Goal: Transaction & Acquisition: Book appointment/travel/reservation

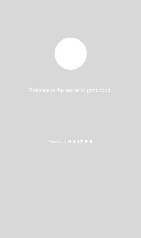
select select "es"
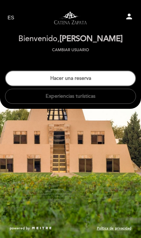
click at [103, 76] on button "Hacer una reserva" at bounding box center [70, 78] width 131 height 16
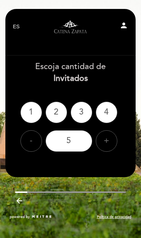
click at [85, 113] on div "3" at bounding box center [80, 112] width 21 height 21
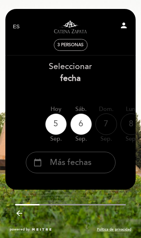
click at [94, 161] on div "calendar_today Más fechas" at bounding box center [70, 162] width 89 height 21
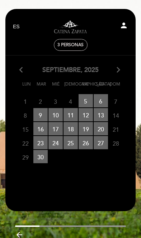
click at [121, 71] on icon "arrow_forward_ios" at bounding box center [118, 69] width 6 height 9
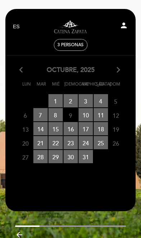
click at [120, 69] on icon "arrow_forward_ios" at bounding box center [118, 69] width 6 height 9
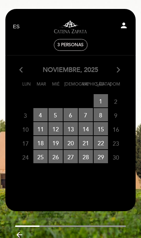
click at [102, 113] on span "8 RESERVAS DISPONIBLES" at bounding box center [100, 114] width 14 height 13
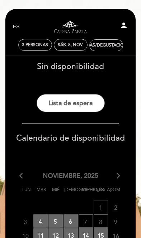
click at [92, 102] on button "Lista de espera" at bounding box center [70, 103] width 68 height 18
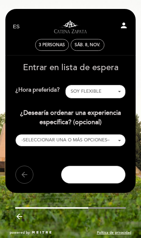
click at [102, 180] on span "Continuar" at bounding box center [93, 175] width 38 height 10
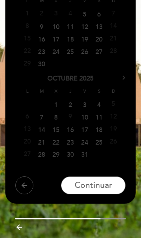
scroll to position [145, 0]
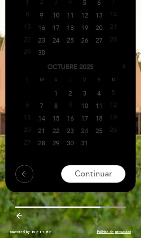
click at [124, 65] on span "Sig>" at bounding box center [124, 66] width 6 height 6
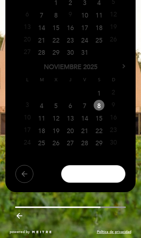
click at [106, 173] on span "Continuar" at bounding box center [93, 174] width 38 height 10
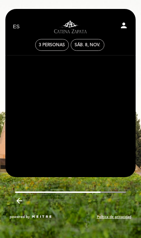
scroll to position [0, 0]
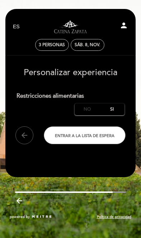
click at [87, 109] on label "No" at bounding box center [86, 109] width 25 height 12
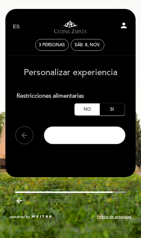
click at [95, 138] on span "Entrar a la lista de espera" at bounding box center [84, 135] width 59 height 5
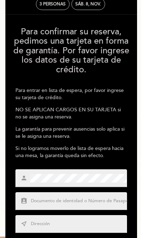
scroll to position [43, 0]
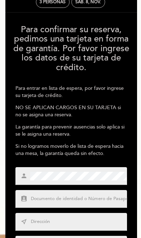
click at [97, 195] on input "text" at bounding box center [79, 198] width 98 height 7
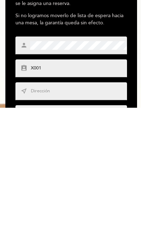
scroll to position [179, 0]
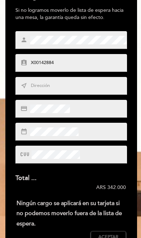
type input "X00142884"
click at [39, 89] on input "text" at bounding box center [79, 85] width 98 height 7
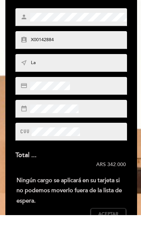
type input "L"
type input "[GEOGRAPHIC_DATA]"
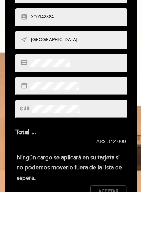
scroll to position [225, 0]
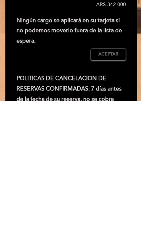
click at [98, 188] on span "Aceptar" at bounding box center [108, 191] width 20 height 6
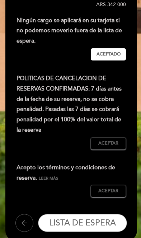
click at [117, 139] on button "Aceptar Aceptado" at bounding box center [107, 143] width 35 height 12
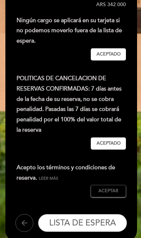
click at [114, 185] on button "Aceptar Aceptado" at bounding box center [107, 191] width 35 height 12
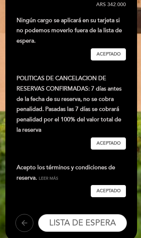
scroll to position [363, 0]
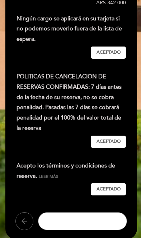
click at [106, 219] on span "LISTA DE ESPERA" at bounding box center [82, 221] width 67 height 10
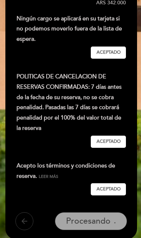
scroll to position [0, 0]
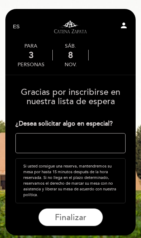
click at [30, 141] on textarea at bounding box center [70, 143] width 110 height 20
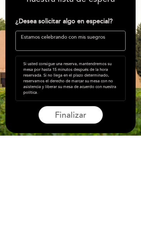
type textarea "Estamos celebrando con mis suegros"
click at [54, 208] on button "Finalizar" at bounding box center [70, 217] width 64 height 18
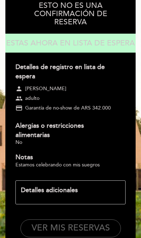
scroll to position [97, 0]
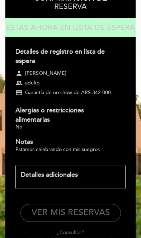
click at [30, 176] on div "Detalles adicionales" at bounding box center [70, 174] width 99 height 9
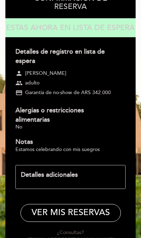
click at [93, 209] on button "VER MIS RESERVAS" at bounding box center [70, 213] width 100 height 18
select select "es"
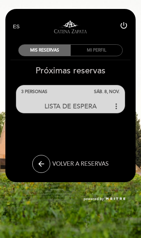
click at [39, 165] on icon "arrow_back" at bounding box center [41, 163] width 9 height 9
select select "es"
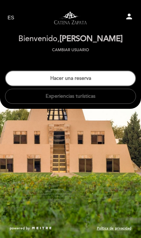
click at [33, 80] on button "Hacer una reserva" at bounding box center [70, 78] width 131 height 16
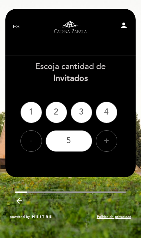
click at [52, 114] on div "2" at bounding box center [55, 112] width 21 height 21
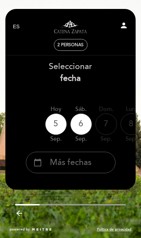
click at [98, 161] on div "calendar_today Más fechas" at bounding box center [70, 162] width 89 height 21
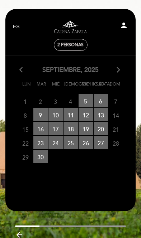
click at [120, 66] on icon "arrow_forward_ios" at bounding box center [118, 69] width 6 height 9
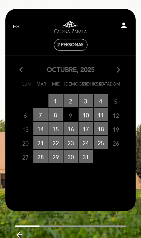
click at [120, 70] on icon "arrow_forward_ios" at bounding box center [118, 69] width 6 height 9
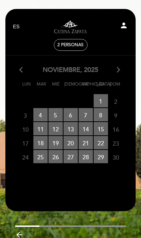
click at [102, 116] on span "8 RESERVAS DISPONIBLES" at bounding box center [100, 114] width 14 height 13
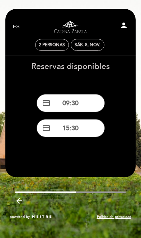
click at [91, 101] on button "credit_card 09:30" at bounding box center [70, 103] width 68 height 18
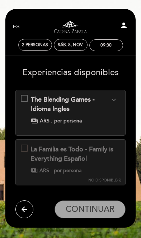
click at [24, 211] on icon "arrow_back" at bounding box center [24, 209] width 9 height 9
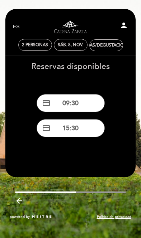
click at [90, 123] on button "credit_card 15:30" at bounding box center [70, 128] width 68 height 18
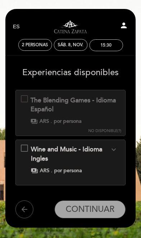
click at [118, 146] on button "expand_more" at bounding box center [113, 149] width 13 height 9
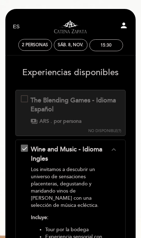
click at [116, 145] on icon "expand_less" at bounding box center [113, 149] width 9 height 9
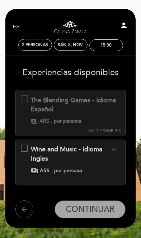
click at [113, 145] on icon "expand_more" at bounding box center [113, 149] width 9 height 9
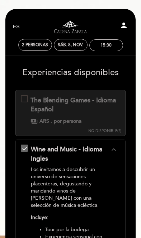
click at [114, 147] on icon "expand_less" at bounding box center [113, 149] width 9 height 9
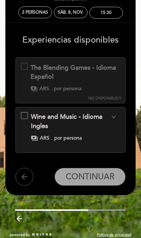
click at [115, 114] on icon "expand_more" at bounding box center [113, 117] width 9 height 9
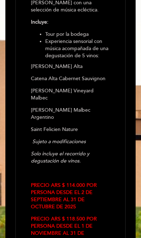
scroll to position [197, 0]
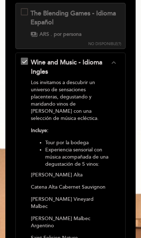
click at [113, 64] on icon "expand_less" at bounding box center [113, 62] width 9 height 9
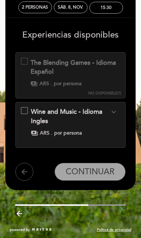
click at [23, 107] on div "Wine and Music - Idioma Ingles expand_more Los invitamos a descubrir un univers…" at bounding box center [70, 121] width 99 height 29
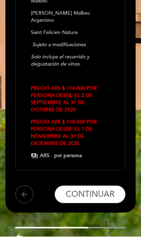
scroll to position [290, 0]
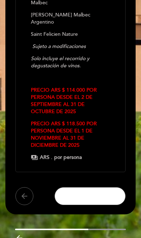
click at [96, 201] on span "CONTINUAR" at bounding box center [89, 196] width 49 height 10
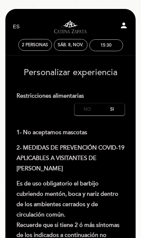
click at [91, 110] on label "No" at bounding box center [86, 109] width 25 height 12
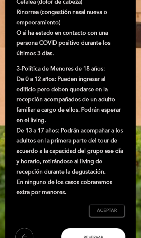
scroll to position [347, 0]
click at [110, 207] on span "Aceptar" at bounding box center [107, 210] width 20 height 6
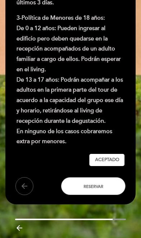
scroll to position [363, 0]
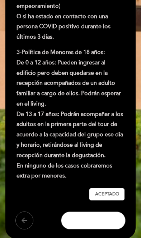
click at [103, 211] on button "Reservar" at bounding box center [93, 220] width 64 height 18
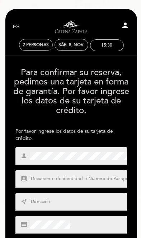
click at [89, 176] on input "text" at bounding box center [79, 178] width 98 height 7
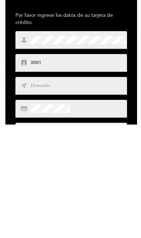
type input "X00142884"
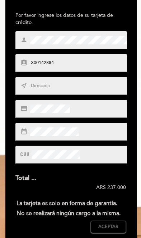
click at [40, 87] on input "text" at bounding box center [79, 85] width 98 height 7
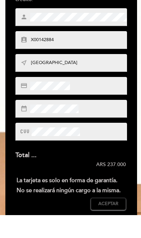
type input "[GEOGRAPHIC_DATA]"
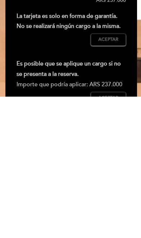
click at [107, 178] on span "Aceptar" at bounding box center [108, 181] width 20 height 6
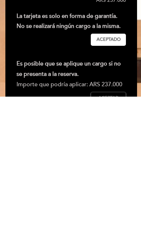
scroll to position [303, 0]
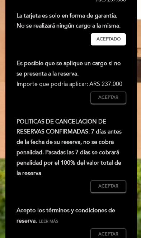
click at [114, 101] on span "Aceptar" at bounding box center [108, 97] width 20 height 6
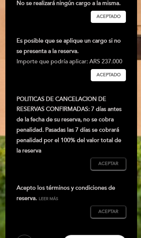
scroll to position [333, 0]
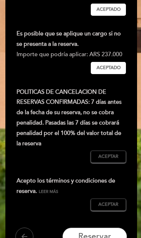
click at [114, 160] on span "Aceptar" at bounding box center [108, 156] width 20 height 6
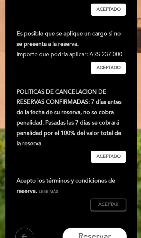
click at [113, 208] on span "Aceptar" at bounding box center [108, 204] width 20 height 6
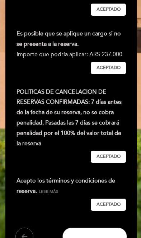
click at [107, 237] on span "Reservar" at bounding box center [94, 236] width 33 height 10
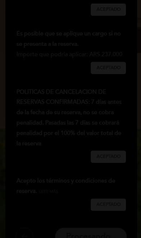
scroll to position [0, 0]
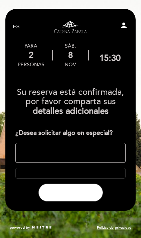
click at [84, 192] on span "Finalizar" at bounding box center [70, 192] width 31 height 10
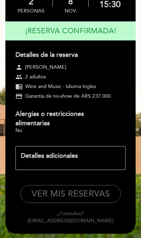
scroll to position [53, 0]
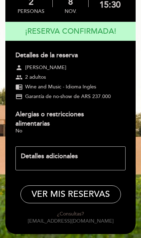
click at [88, 192] on button "VER MIS RESERVAS" at bounding box center [70, 194] width 100 height 18
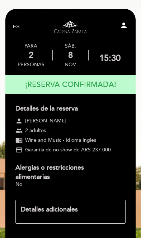
select select "es"
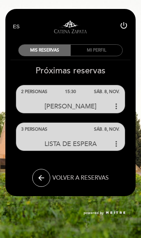
click at [43, 179] on icon "arrow_back" at bounding box center [41, 177] width 9 height 9
select select "es"
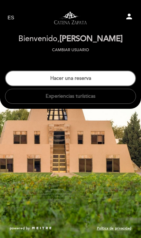
click at [90, 82] on button "Hacer una reserva" at bounding box center [70, 78] width 131 height 16
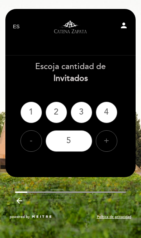
click at [38, 112] on div "1" at bounding box center [30, 112] width 21 height 21
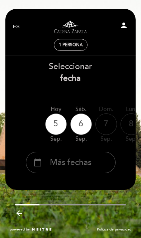
click at [91, 165] on span "Más fechas" at bounding box center [70, 163] width 41 height 12
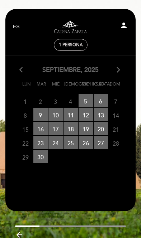
click at [118, 69] on icon "arrow_forward_ios" at bounding box center [118, 69] width 6 height 9
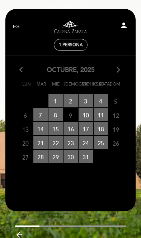
click at [119, 69] on icon "arrow_forward_ios" at bounding box center [118, 69] width 6 height 9
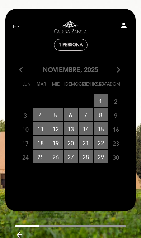
click at [103, 115] on span "8 RESERVAS DISPONIBLES" at bounding box center [100, 114] width 14 height 13
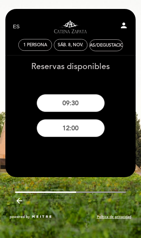
click at [88, 130] on button "12:00" at bounding box center [70, 128] width 68 height 18
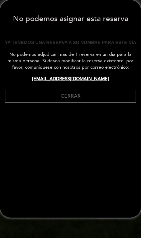
click at [83, 100] on button "Cerrar" at bounding box center [70, 96] width 131 height 13
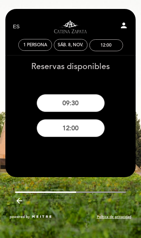
click at [37, 49] on div "1 persona" at bounding box center [35, 44] width 33 height 11
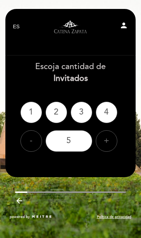
click at [60, 112] on div "2" at bounding box center [55, 112] width 21 height 21
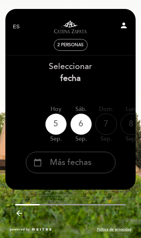
click at [88, 165] on span "Más fechas" at bounding box center [70, 163] width 41 height 12
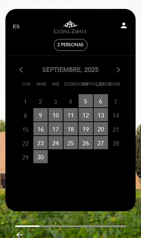
click at [119, 67] on icon "arrow_forward_ios" at bounding box center [118, 69] width 6 height 9
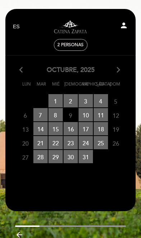
click at [120, 69] on icon "arrow_forward_ios" at bounding box center [118, 69] width 6 height 9
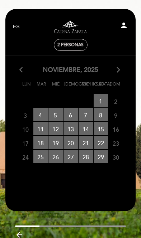
click at [102, 117] on span "8 RESERVAS DISPONIBLES" at bounding box center [100, 114] width 14 height 13
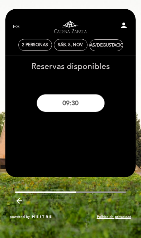
click at [86, 104] on button "09:30" at bounding box center [70, 103] width 68 height 18
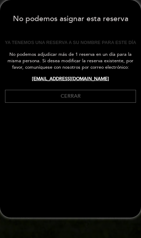
click at [93, 96] on button "Cerrar" at bounding box center [70, 96] width 131 height 13
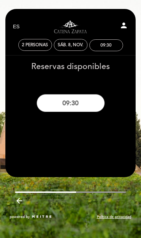
click at [20, 202] on icon "arrow_backward" at bounding box center [19, 200] width 9 height 9
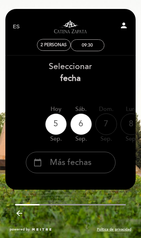
click at [21, 212] on icon "arrow_backward" at bounding box center [19, 213] width 9 height 9
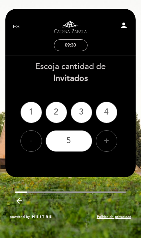
click at [19, 204] on icon "arrow_backward" at bounding box center [19, 200] width 9 height 9
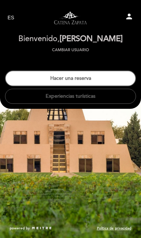
click at [130, 18] on icon "person" at bounding box center [128, 16] width 9 height 9
select select "es"
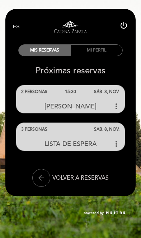
click at [117, 110] on icon "more_vert" at bounding box center [116, 106] width 9 height 9
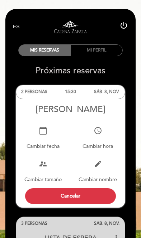
click at [95, 198] on button "Cancelar" at bounding box center [70, 196] width 90 height 16
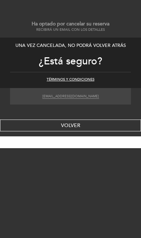
click at [88, 146] on button "Aceptar" at bounding box center [70, 142] width 141 height 12
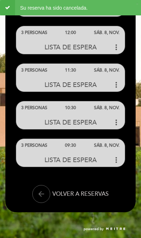
scroll to position [98, 0]
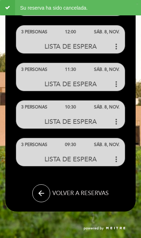
click at [40, 190] on icon "arrow_back" at bounding box center [41, 193] width 9 height 9
select select "es"
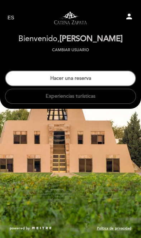
click at [105, 84] on button "Hacer una reserva" at bounding box center [70, 78] width 131 height 16
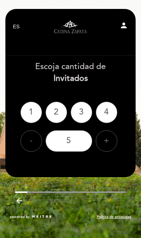
click at [87, 114] on div "3" at bounding box center [80, 112] width 21 height 21
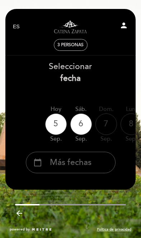
click at [95, 163] on div "calendar_today Más fechas" at bounding box center [70, 162] width 89 height 21
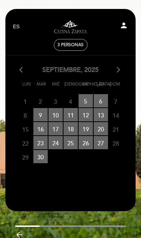
click at [120, 69] on icon "arrow_forward_ios" at bounding box center [118, 69] width 6 height 9
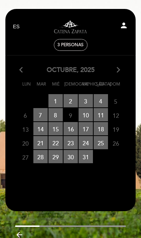
click at [117, 72] on icon "arrow_forward_ios" at bounding box center [118, 69] width 6 height 9
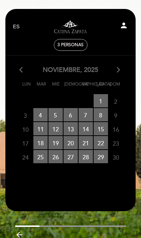
click at [88, 118] on span "7 RESERVAS DISPONIBLES" at bounding box center [85, 114] width 14 height 13
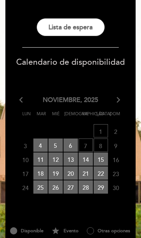
scroll to position [76, 0]
click at [74, 148] on span "6 RESERVAS DISPONIBLES" at bounding box center [70, 144] width 14 height 13
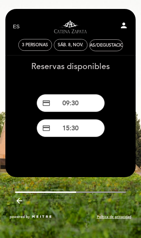
click at [75, 49] on div "sáb. 8, nov." at bounding box center [71, 45] width 34 height 12
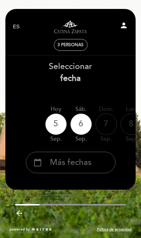
click at [93, 162] on div "calendar_today Más fechas" at bounding box center [70, 162] width 89 height 21
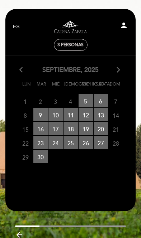
click at [121, 72] on icon "arrow_forward_ios" at bounding box center [118, 69] width 6 height 9
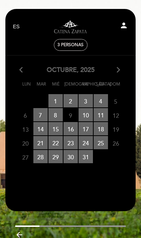
click at [119, 70] on icon "arrow_forward_ios" at bounding box center [118, 69] width 6 height 9
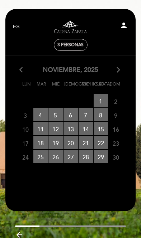
click at [72, 117] on span "6 RESERVAS DISPONIBLES" at bounding box center [70, 114] width 14 height 13
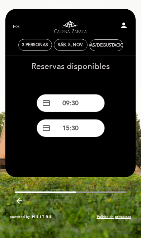
click at [85, 131] on button "credit_card 15:30" at bounding box center [70, 128] width 68 height 18
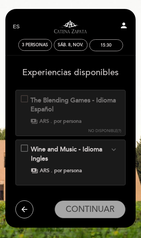
click at [28, 205] on icon "arrow_back" at bounding box center [24, 209] width 9 height 9
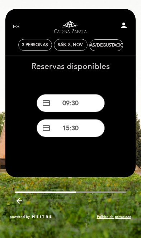
click at [84, 100] on button "credit_card 09:30" at bounding box center [70, 103] width 68 height 18
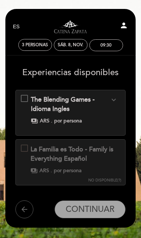
click at [108, 49] on div "09:30" at bounding box center [105, 45] width 33 height 11
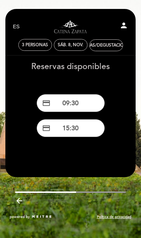
click at [83, 129] on button "credit_card 15:30" at bounding box center [70, 128] width 68 height 18
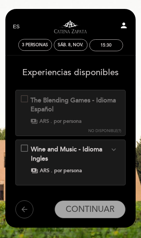
click at [26, 149] on div "Wine and Music - Idioma Ingles expand_more Los invitamos a descubrir un univers…" at bounding box center [70, 159] width 99 height 29
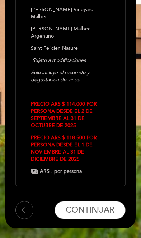
scroll to position [290, 0]
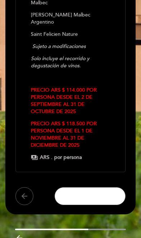
click at [102, 201] on span "CONTINUAR" at bounding box center [89, 196] width 49 height 10
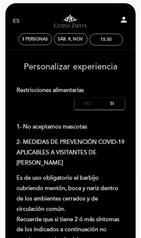
click at [88, 103] on label "No" at bounding box center [86, 104] width 25 height 12
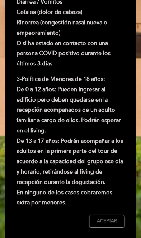
click at [111, 218] on span "Aceptar" at bounding box center [107, 221] width 20 height 6
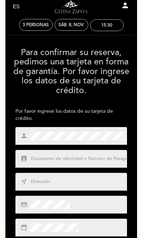
scroll to position [20, 0]
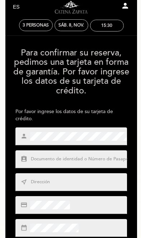
click at [80, 159] on input "text" at bounding box center [79, 159] width 98 height 7
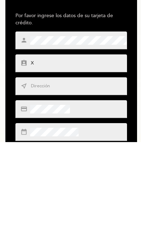
type input "X00142884"
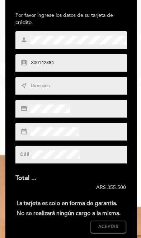
click at [47, 89] on input "text" at bounding box center [79, 85] width 98 height 7
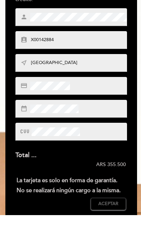
type input "[GEOGRAPHIC_DATA]"
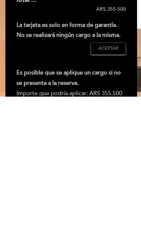
click at [100, 184] on button "Aceptar Aceptado" at bounding box center [107, 190] width 35 height 12
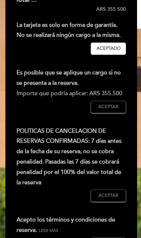
click at [99, 113] on button "Aceptar Aceptado" at bounding box center [107, 107] width 35 height 12
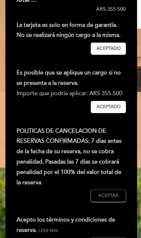
click at [106, 202] on button "Aceptar Aceptado" at bounding box center [107, 196] width 35 height 12
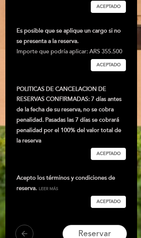
scroll to position [336, 0]
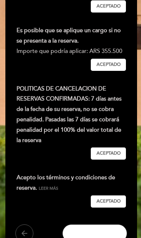
click at [105, 237] on span "Reservar" at bounding box center [94, 233] width 33 height 10
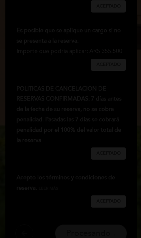
scroll to position [0, 0]
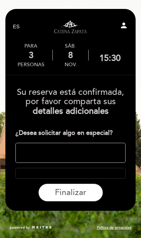
click at [79, 153] on textarea at bounding box center [70, 153] width 110 height 20
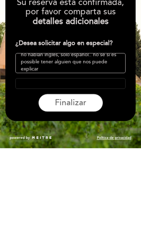
scroll to position [12, 0]
type textarea "Estamos celebrando con mis suegros que no hablan inglés, solo español.. no se s…"
click at [87, 183] on button "Finalizar" at bounding box center [70, 192] width 64 height 18
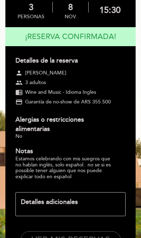
scroll to position [48, 0]
click at [96, 237] on button "VER MIS RESERVAS" at bounding box center [70, 240] width 100 height 18
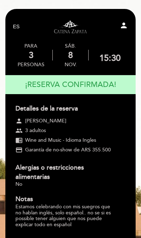
select select "es"
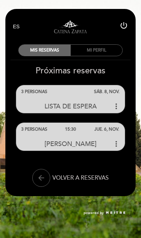
click at [98, 137] on div "[PERSON_NAME] more_vert" at bounding box center [70, 143] width 108 height 15
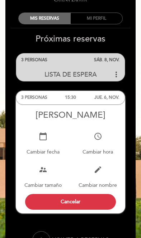
scroll to position [35, 0]
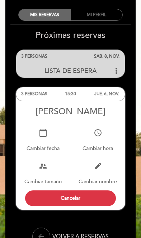
click at [96, 94] on div "JUE. 6, NOV." at bounding box center [106, 93] width 36 height 13
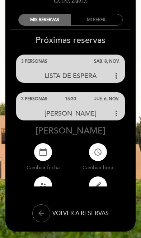
scroll to position [0, 0]
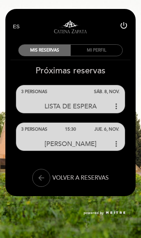
click at [105, 139] on div "[PERSON_NAME] more_vert" at bounding box center [70, 143] width 108 height 15
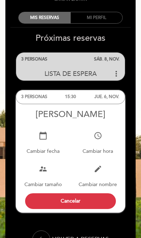
scroll to position [33, 0]
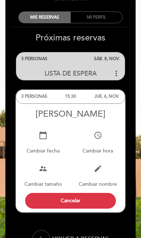
click at [42, 139] on icon "calendar_today" at bounding box center [43, 135] width 9 height 9
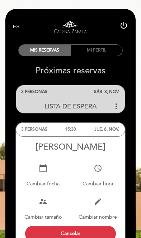
select select "es"
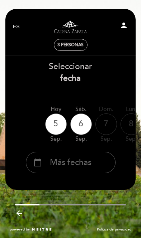
click at [95, 163] on div "calendar_today Más fechas" at bounding box center [70, 162] width 89 height 21
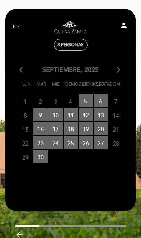
click at [119, 71] on icon "arrow_forward_ios" at bounding box center [118, 69] width 6 height 9
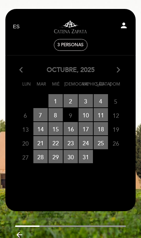
click at [116, 73] on icon "arrow_forward_ios" at bounding box center [118, 69] width 6 height 9
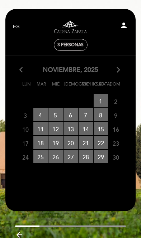
click at [104, 117] on span "8 RESERVAS DISPONIBLES" at bounding box center [100, 114] width 14 height 13
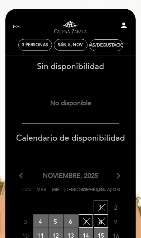
click at [73, 221] on span "6 RESERVAS DISPONIBLES" at bounding box center [70, 220] width 14 height 13
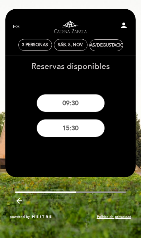
click at [80, 131] on button "15:30" at bounding box center [70, 128] width 68 height 18
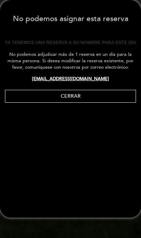
click at [83, 97] on button "Cerrar" at bounding box center [70, 96] width 131 height 13
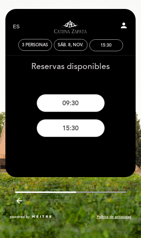
click at [122, 25] on icon "person" at bounding box center [123, 25] width 9 height 9
select select "es"
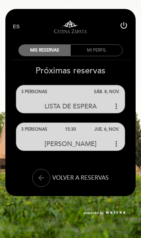
click at [117, 144] on icon "more_vert" at bounding box center [116, 143] width 9 height 9
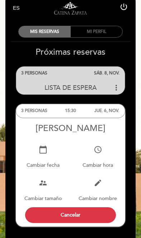
scroll to position [21, 0]
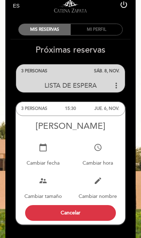
click at [90, 216] on button "Cancelar" at bounding box center [70, 213] width 90 height 16
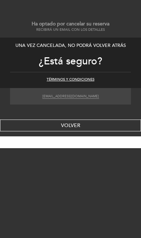
click at [42, 143] on button "Aceptar" at bounding box center [70, 142] width 141 height 12
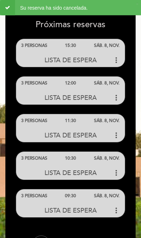
scroll to position [98, 0]
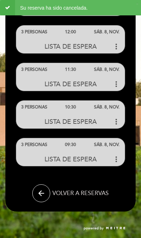
click at [41, 194] on icon "arrow_back" at bounding box center [41, 193] width 9 height 9
select select "es"
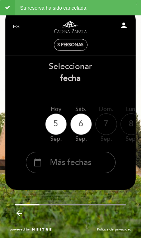
click at [95, 165] on div "calendar_today Más fechas" at bounding box center [70, 162] width 89 height 21
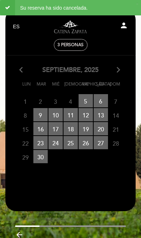
click at [117, 73] on icon "arrow_forward_ios" at bounding box center [118, 69] width 6 height 9
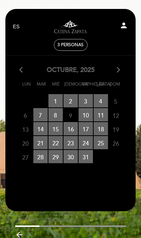
click at [118, 69] on icon "arrow_forward_ios" at bounding box center [118, 69] width 6 height 9
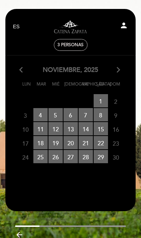
click at [100, 117] on span "8 RESERVAS DISPONIBLES" at bounding box center [100, 114] width 14 height 13
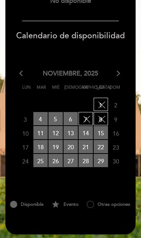
scroll to position [102, 0]
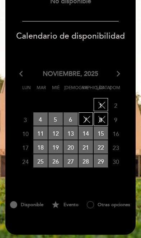
click at [75, 121] on span "6 RESERVAS DISPONIBLES" at bounding box center [70, 118] width 14 height 13
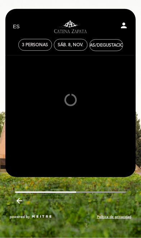
scroll to position [0, 0]
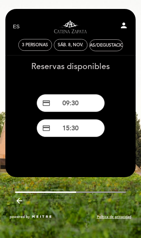
click at [88, 129] on button "credit_card 15:30" at bounding box center [70, 128] width 68 height 18
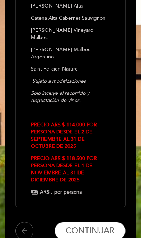
scroll to position [285, 0]
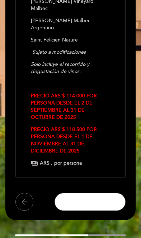
click at [102, 207] on span "CONTINUAR" at bounding box center [89, 202] width 49 height 10
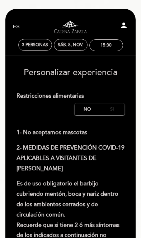
click at [118, 109] on label "Si" at bounding box center [111, 109] width 25 height 12
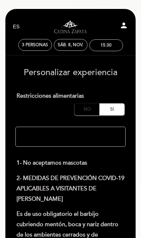
click at [89, 110] on label "No" at bounding box center [86, 109] width 25 height 12
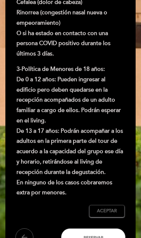
scroll to position [363, 0]
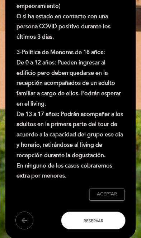
click at [112, 191] on span "Aceptar" at bounding box center [107, 194] width 20 height 6
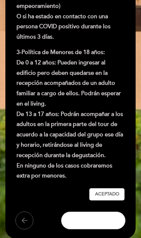
click at [107, 211] on button "Reservar" at bounding box center [93, 220] width 64 height 18
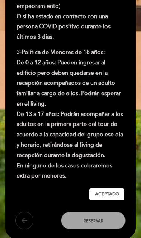
scroll to position [0, 0]
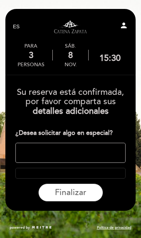
click at [33, 153] on textarea at bounding box center [70, 153] width 110 height 20
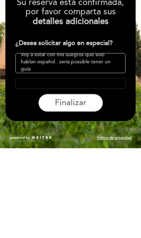
scroll to position [5, 0]
type textarea "Voy a estar con mis suegros que solo hablan español.. sería possible tener un g…"
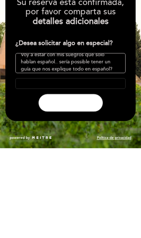
click at [59, 187] on span "Finalizar" at bounding box center [70, 192] width 31 height 10
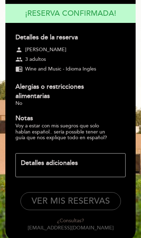
scroll to position [77, 0]
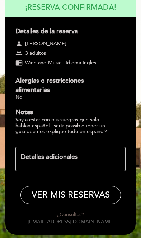
click at [101, 191] on button "VER MIS RESERVAS" at bounding box center [70, 195] width 100 height 18
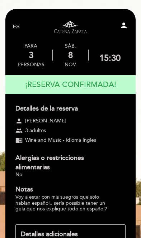
select select "es"
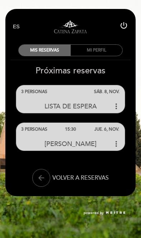
click at [47, 131] on div "3 PERSONAS" at bounding box center [34, 129] width 36 height 13
